Goal: Find contact information: Find contact information

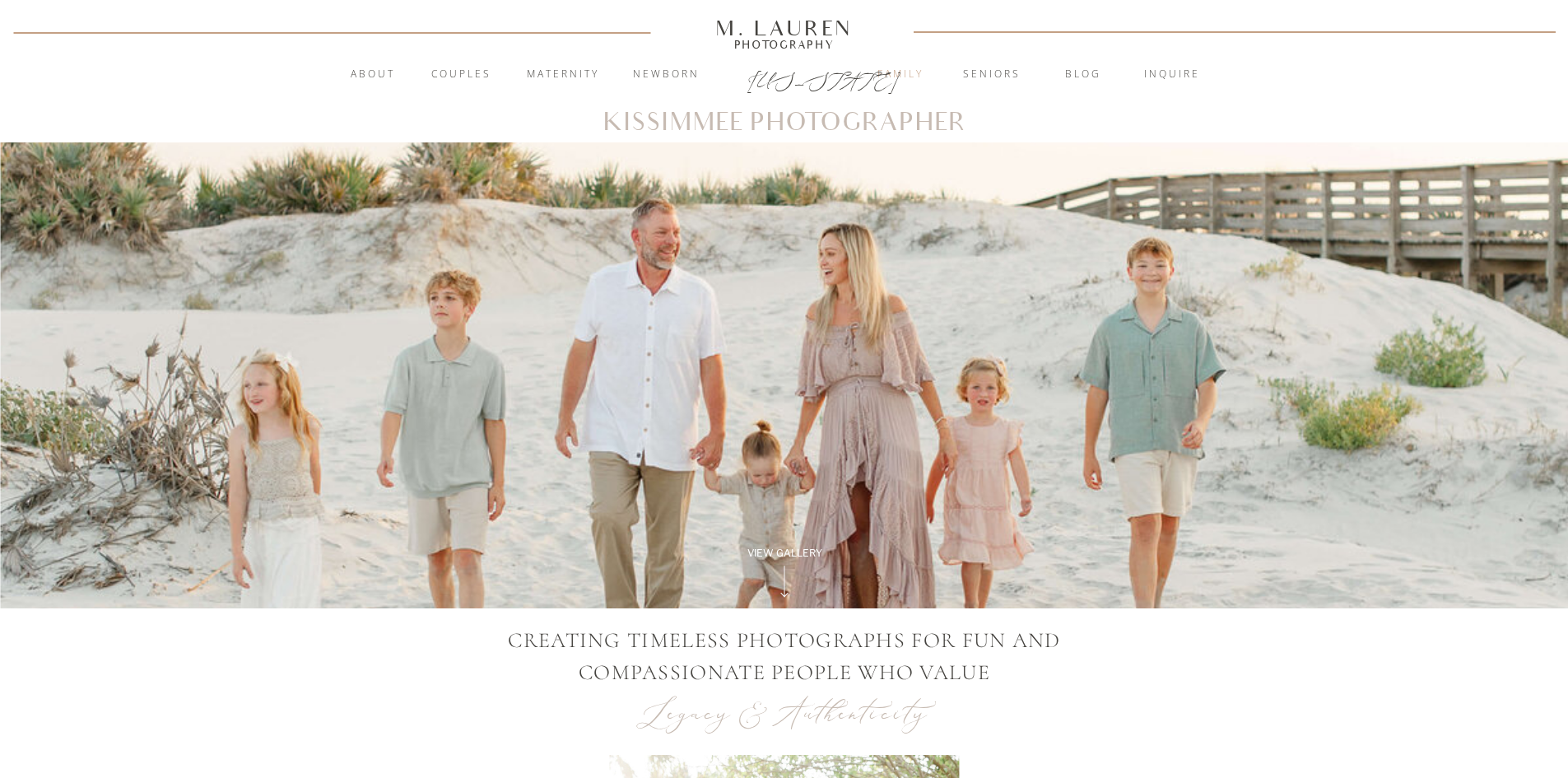
click at [902, 75] on nav "Family" at bounding box center [900, 74] width 89 height 16
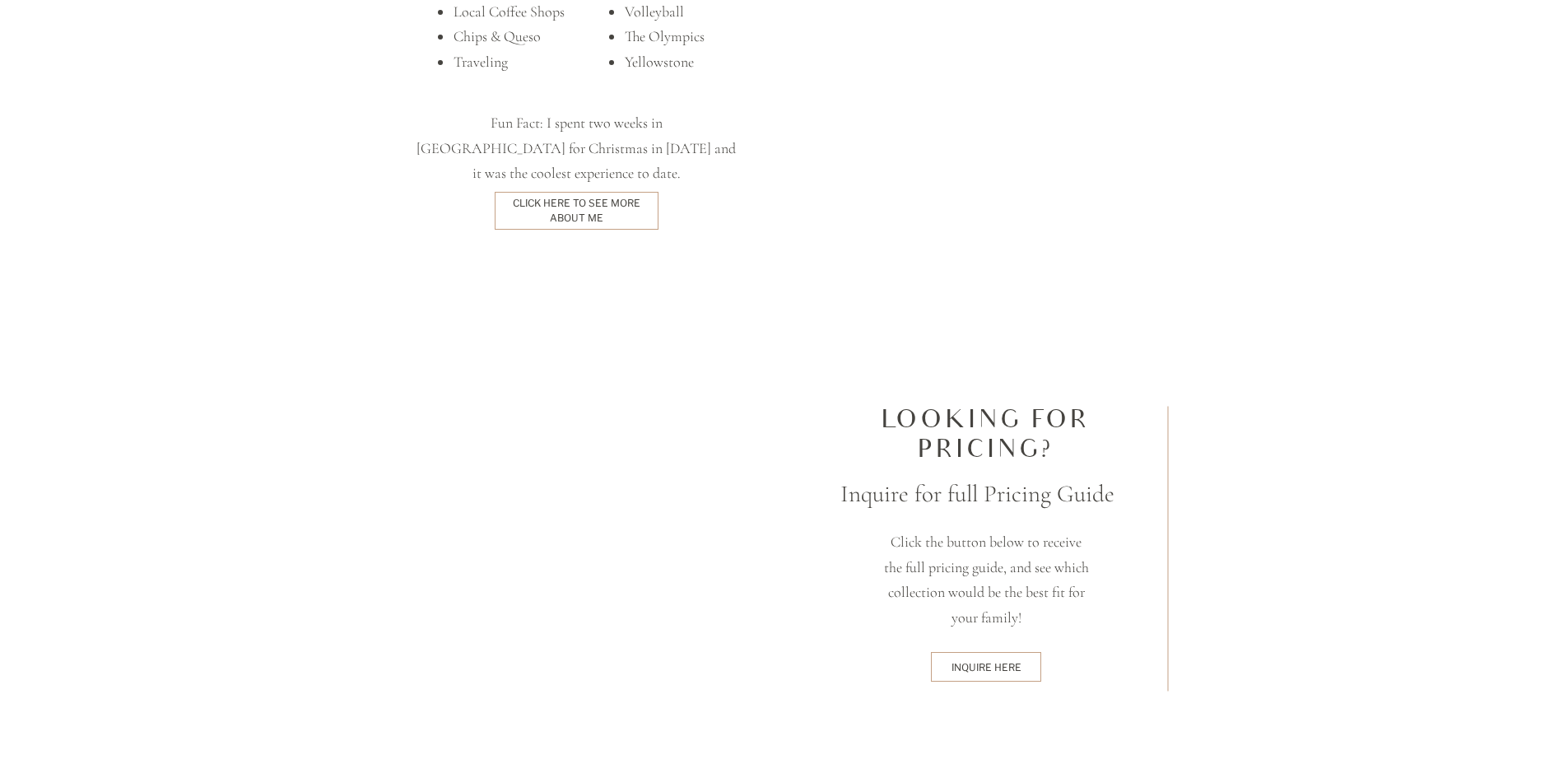
scroll to position [4211, 0]
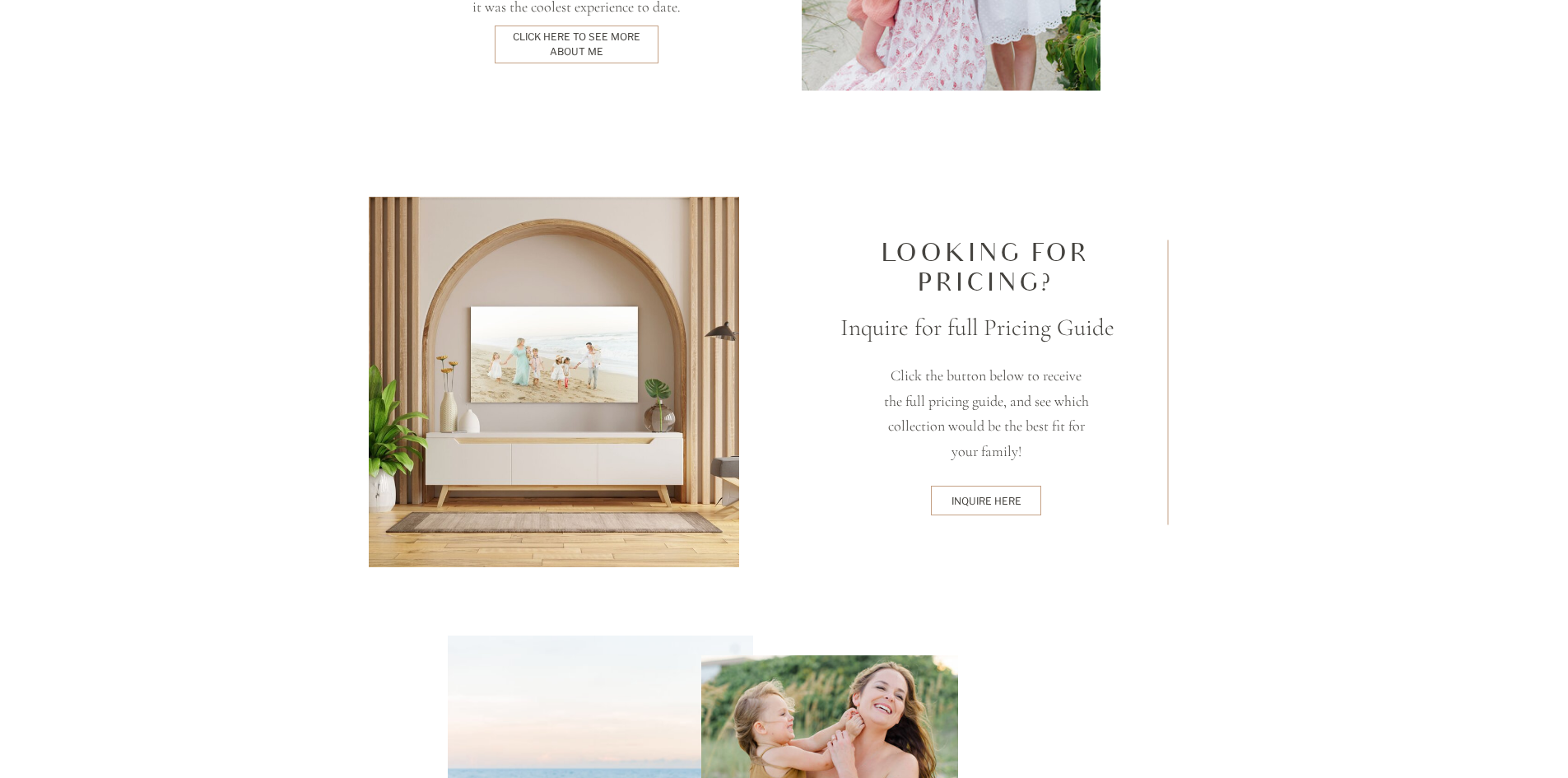
click at [1002, 497] on div "inquire here" at bounding box center [986, 501] width 104 height 14
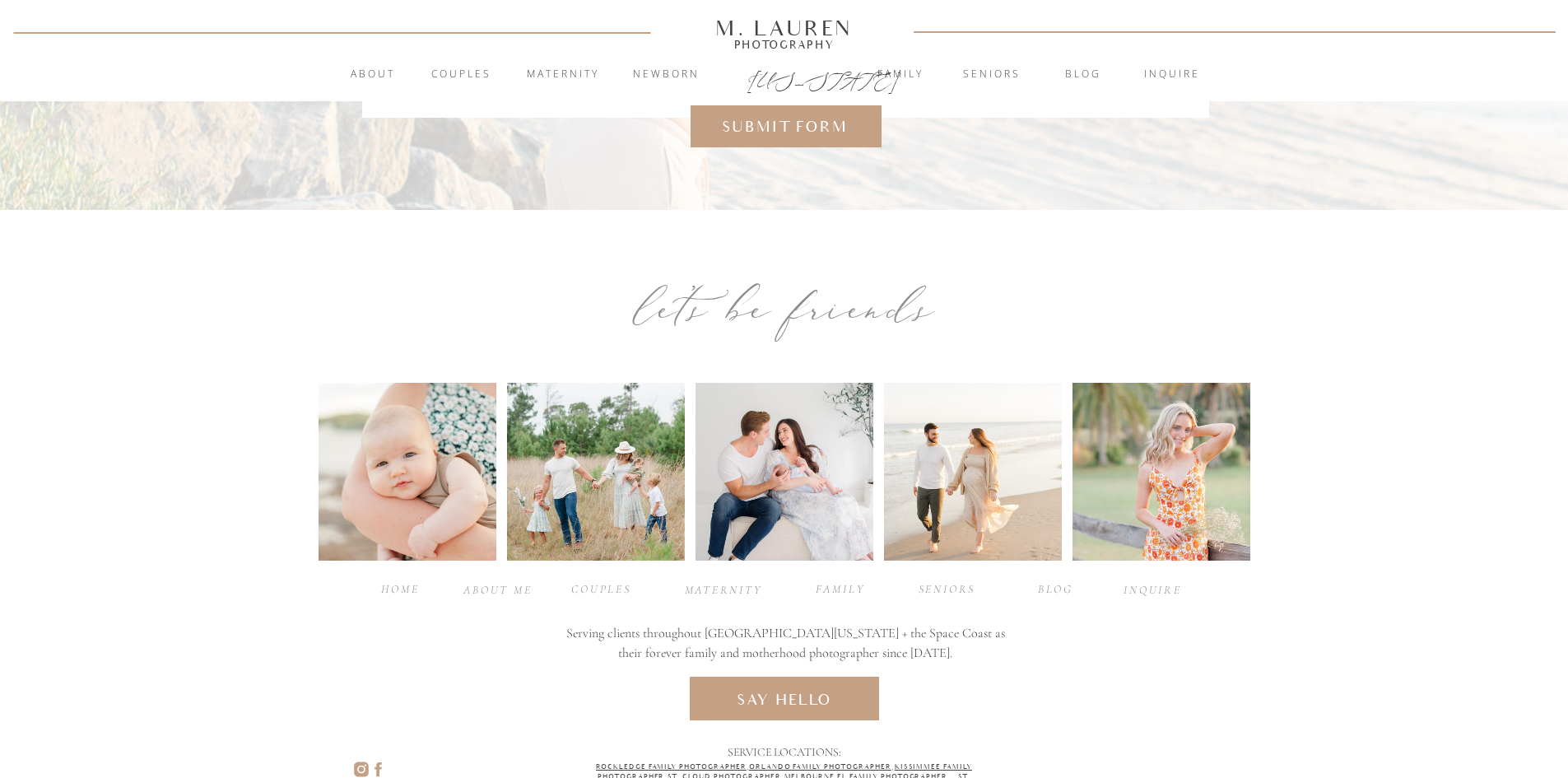
scroll to position [755, 0]
